Goal: Transaction & Acquisition: Purchase product/service

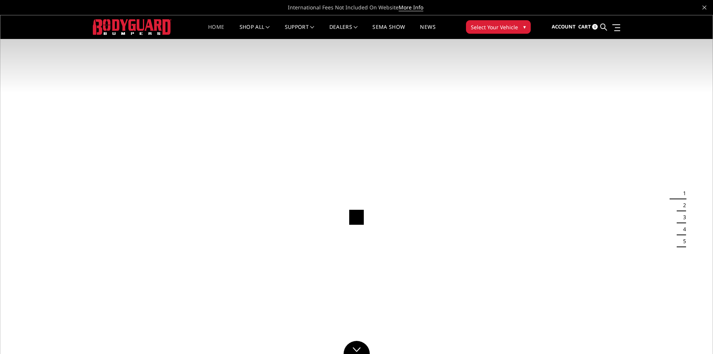
click at [513, 25] on span "Select Your Vehicle" at bounding box center [494, 27] width 47 height 8
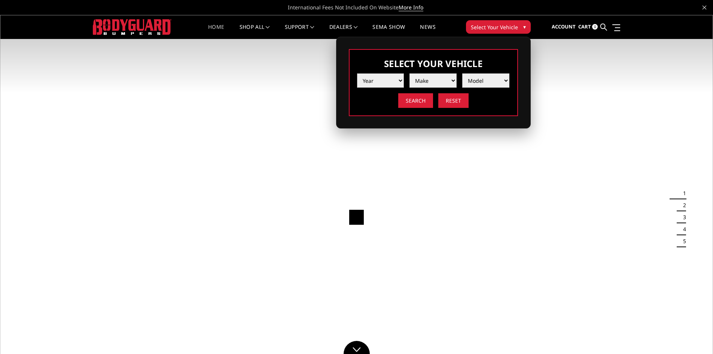
click at [387, 84] on select "Year [DATE] 2024 2023 2022 2021 2020 2019 2018 2017 2016 2015 2014 2013 2012 20…" at bounding box center [380, 80] width 47 height 14
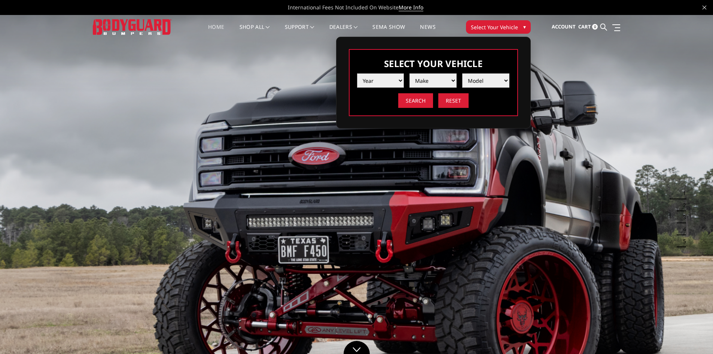
select select "yr_2025"
click at [357, 73] on select "Year 2025 2024 2023 2022 2021 2020 2019 2018 2017 2016 2015 2014 2013 2012 2011…" at bounding box center [380, 80] width 47 height 14
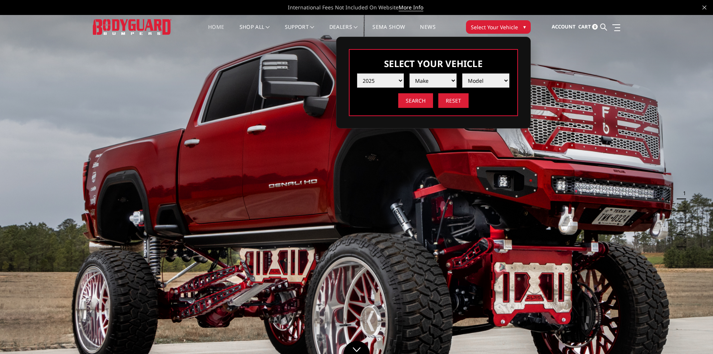
click at [441, 80] on select "Make Chevrolet Ford GMC Ram Toyota" at bounding box center [433, 80] width 47 height 14
click at [410, 73] on select "Make Chevrolet Ford GMC Ram Toyota" at bounding box center [433, 80] width 47 height 14
click at [437, 84] on select "Make Chevrolet Ford GMC Ram Toyota" at bounding box center [433, 80] width 47 height 14
select select "mk_chevrolet"
click at [410, 73] on select "Make Chevrolet Ford GMC Ram Toyota" at bounding box center [433, 80] width 47 height 14
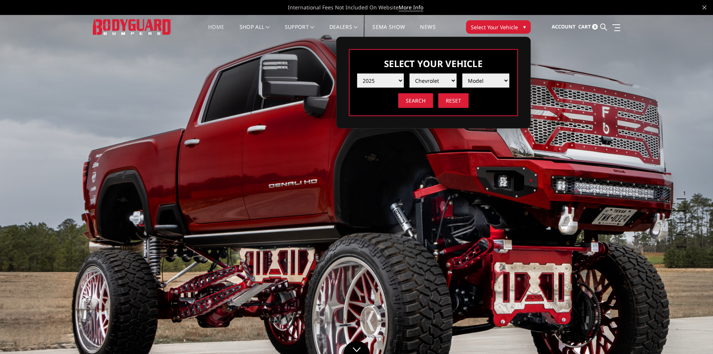
click at [485, 81] on select "Model Silverado 1500 Silverado 2500 / 3500 Silverado 4500 / 5500 / 6500" at bounding box center [485, 80] width 47 height 14
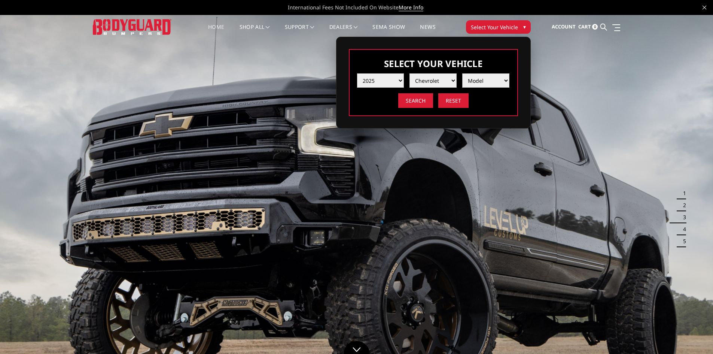
select select "md_silverado-2500-3500"
click at [462, 73] on select "Model Silverado 1500 Silverado 2500 / 3500 Silverado 4500 / 5500 / 6500" at bounding box center [485, 80] width 47 height 14
click at [406, 98] on input "Search" at bounding box center [415, 100] width 35 height 15
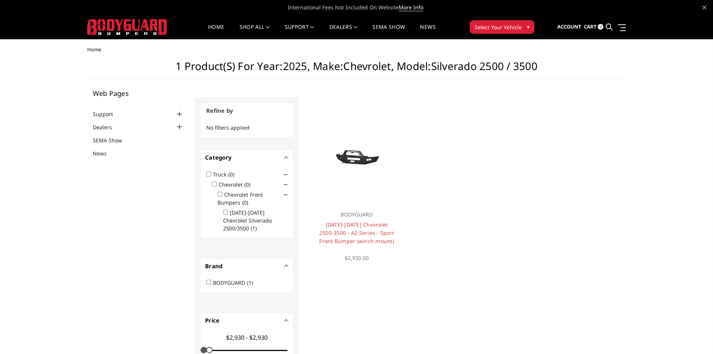
click at [512, 30] on span "Select Your Vehicle" at bounding box center [498, 27] width 47 height 8
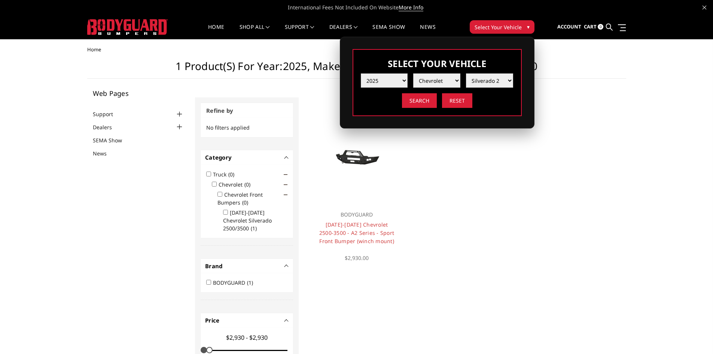
click at [402, 80] on select "Year [DATE] 2024 2023 2022 2021 2020 2019 2018 2017 2016 2015 2014 2013 2012 20…" at bounding box center [384, 80] width 47 height 14
select select "yr_2024"
click at [361, 73] on select "Year [DATE] 2024 2023 2022 2021 2020 2019 2018 2017 2016 2015 2014 2013 2012 20…" at bounding box center [384, 80] width 47 height 14
select select "-1"
click at [448, 82] on select "Make Chevrolet Ford GMC Ram Toyota" at bounding box center [436, 80] width 47 height 14
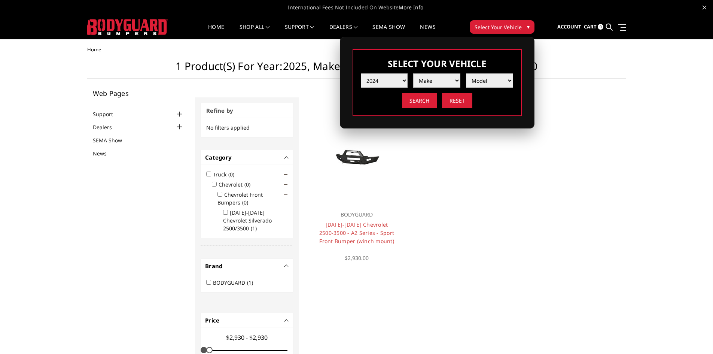
select select "mk_chevrolet"
click at [413, 73] on select "Make Chevrolet Ford GMC Ram Toyota" at bounding box center [436, 80] width 47 height 14
click at [489, 81] on select "Model Silverado 1500 Silverado 2500 / 3500 Silverado 4500 / 5500 / 6500" at bounding box center [489, 80] width 47 height 14
select select "md_silverado-2500-3500"
click at [466, 73] on select "Model Silverado 1500 Silverado 2500 / 3500 Silverado 4500 / 5500 / 6500" at bounding box center [489, 80] width 47 height 14
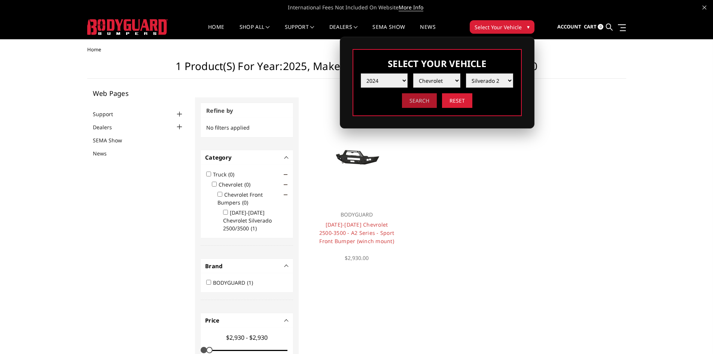
click at [420, 97] on input "Search" at bounding box center [419, 100] width 35 height 15
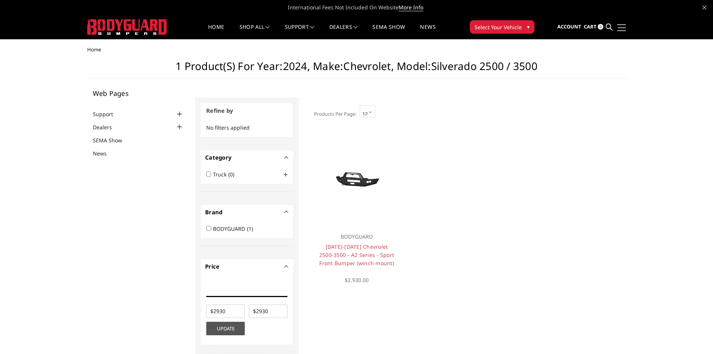
click at [616, 24] on link at bounding box center [620, 28] width 10 height 8
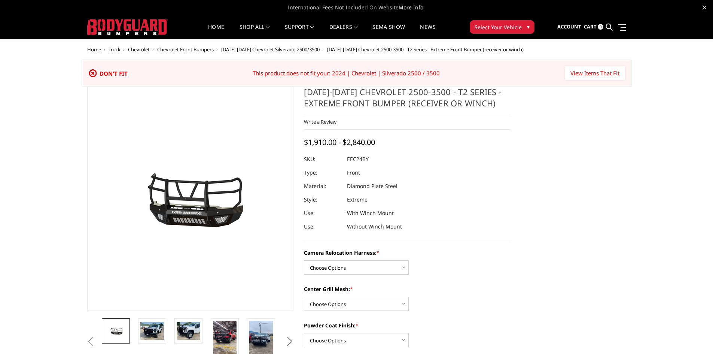
drag, startPoint x: 372, startPoint y: 161, endPoint x: 357, endPoint y: 161, distance: 15.0
click at [357, 161] on dl "SKU: EEC24BY UPC: Type: Front Material: Diamond Plate Steel Style: Extreme Use:…" at bounding box center [407, 192] width 207 height 81
drag, startPoint x: 346, startPoint y: 159, endPoint x: 366, endPoint y: 159, distance: 19.8
click at [366, 159] on dl "SKU: EEC24BY UPC: Type: Front Material: Diamond Plate Steel Style: Extreme Use:…" at bounding box center [407, 192] width 207 height 81
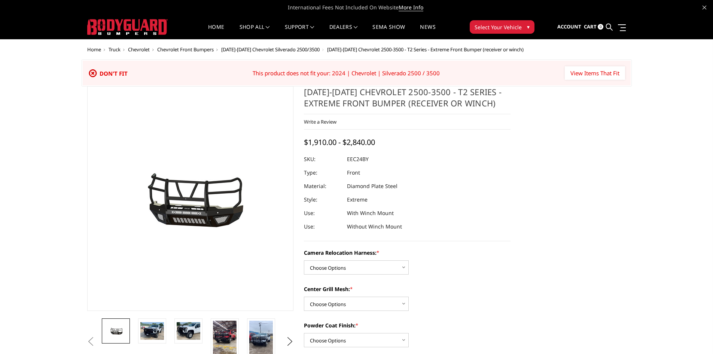
drag, startPoint x: 377, startPoint y: 163, endPoint x: 346, endPoint y: 161, distance: 30.8
click at [346, 161] on div at bounding box center [407, 158] width 207 height 13
